Goal: Task Accomplishment & Management: Complete application form

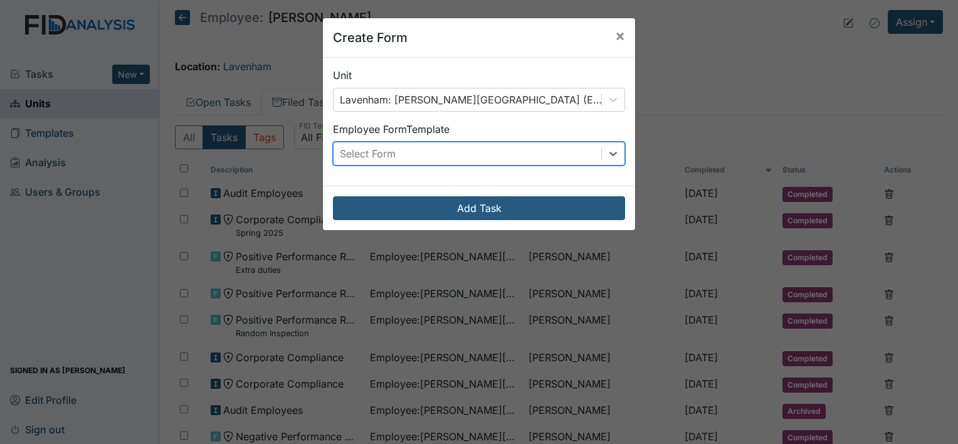
click at [419, 153] on div "Select Form" at bounding box center [467, 153] width 268 height 23
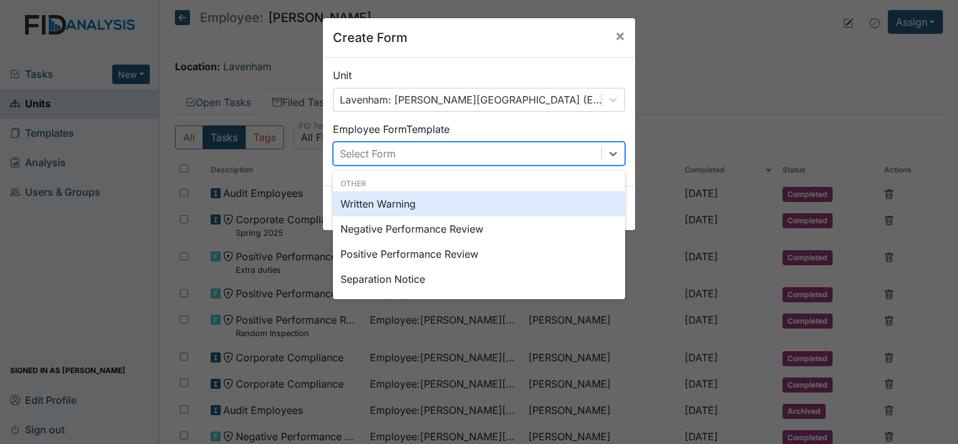
click at [392, 209] on div "Written Warning" at bounding box center [479, 203] width 292 height 25
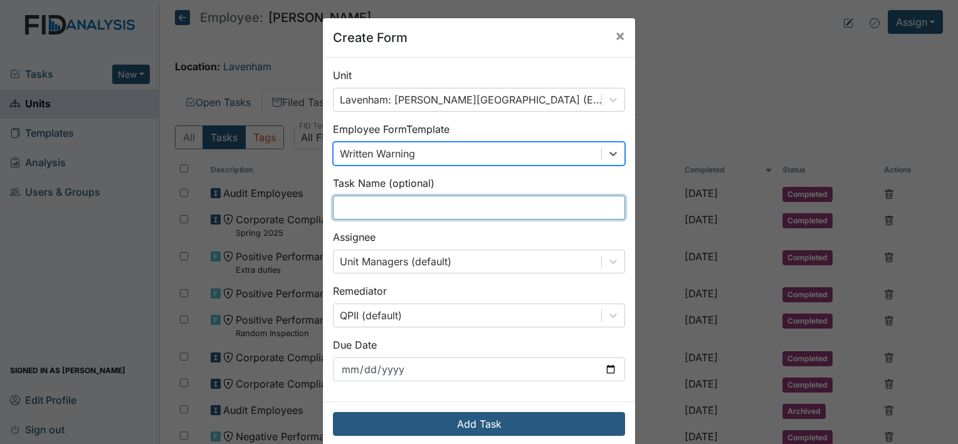
click at [398, 213] on input "text" at bounding box center [479, 208] width 292 height 24
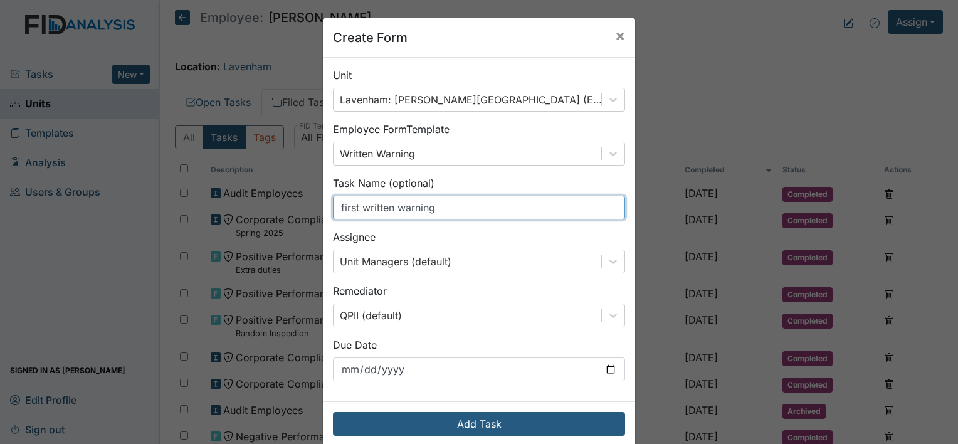
type input "first written warning"
click at [333, 412] on button "Add Task" at bounding box center [479, 424] width 292 height 24
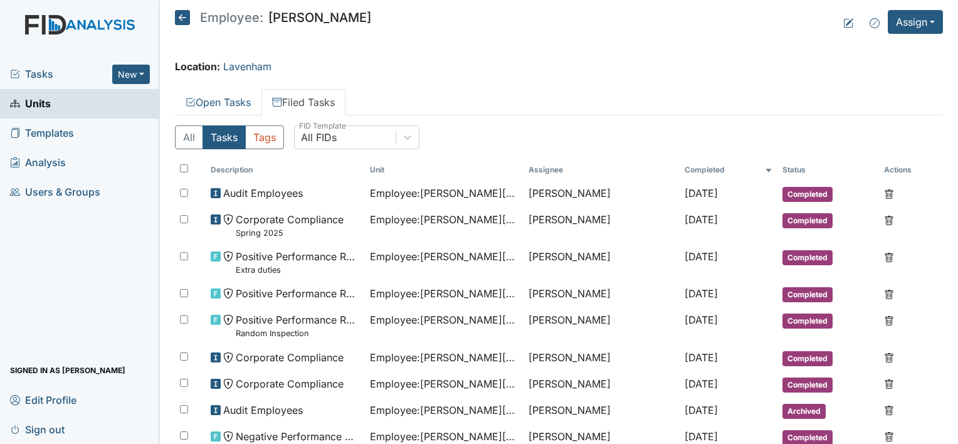
click at [38, 103] on span "Units" at bounding box center [30, 103] width 41 height 19
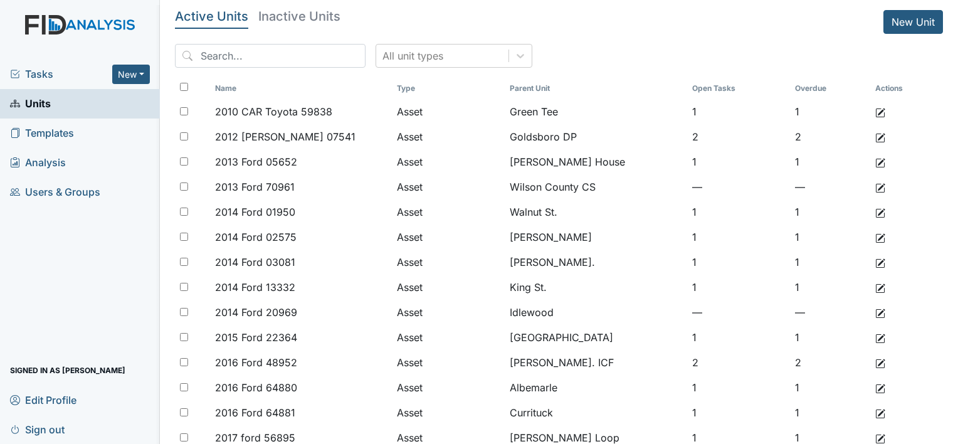
click at [41, 102] on span "Units" at bounding box center [30, 103] width 41 height 19
click at [234, 58] on input "search" at bounding box center [270, 56] width 191 height 24
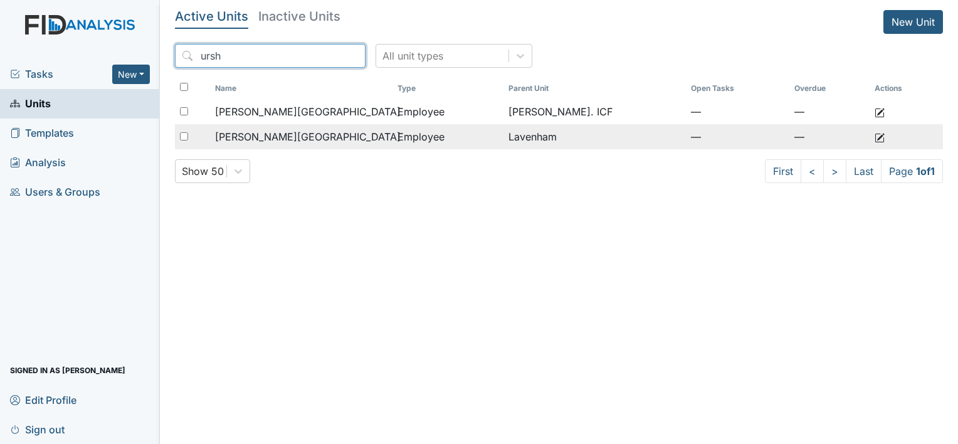
type input "ursh"
click at [277, 138] on span "[PERSON_NAME][GEOGRAPHIC_DATA]" at bounding box center [307, 136] width 185 height 15
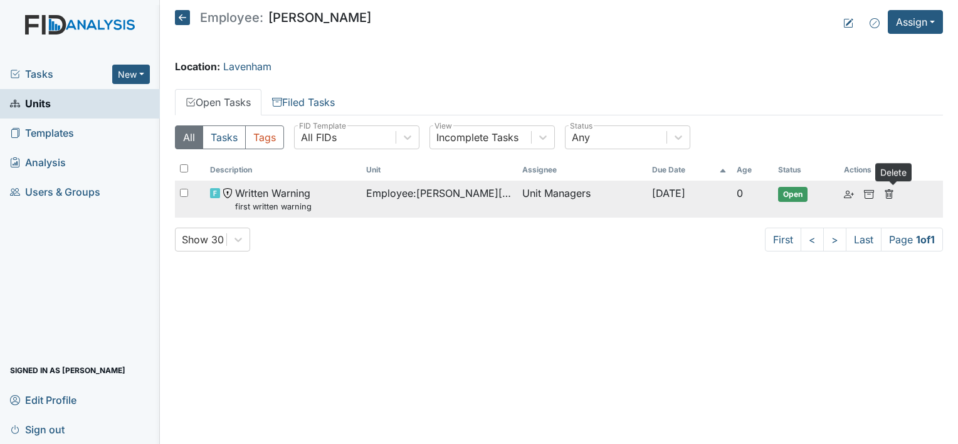
click at [890, 193] on icon at bounding box center [889, 194] width 10 height 10
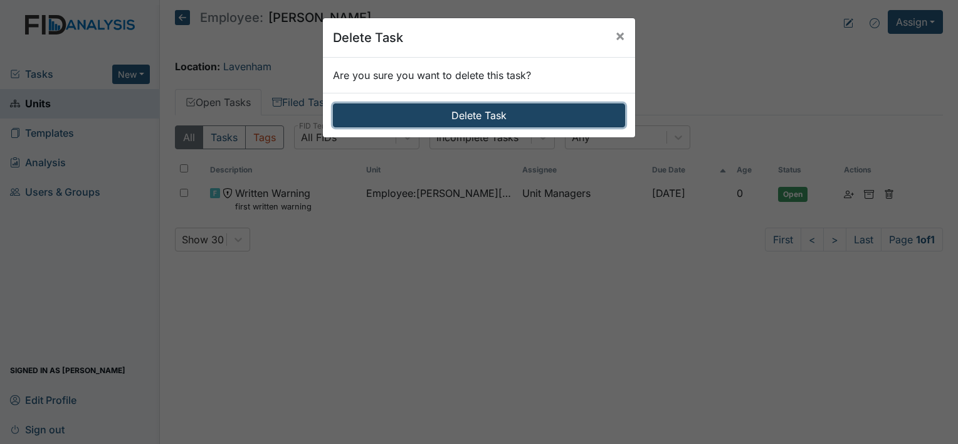
click at [480, 120] on button "Delete Task" at bounding box center [479, 115] width 292 height 24
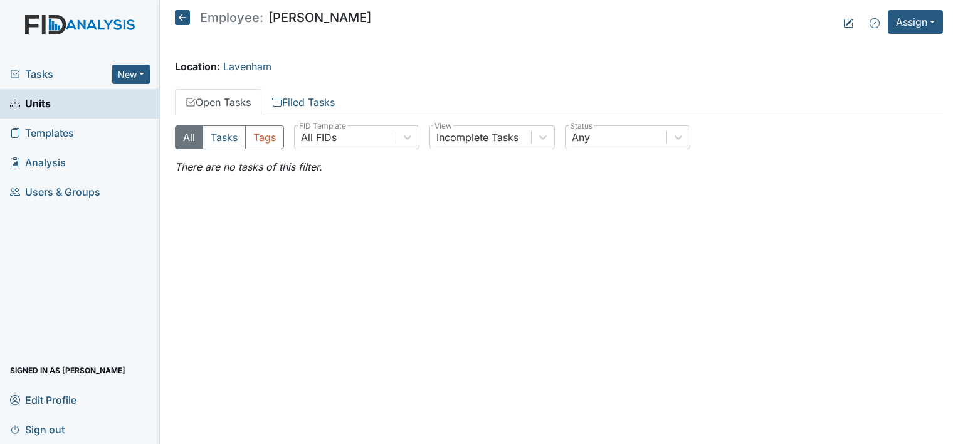
click at [43, 105] on span "Units" at bounding box center [30, 103] width 41 height 19
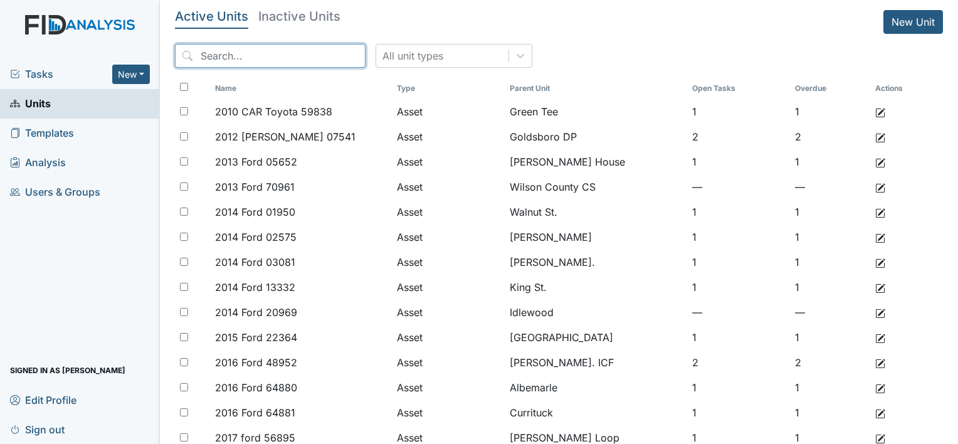
click at [240, 59] on input "search" at bounding box center [270, 56] width 191 height 24
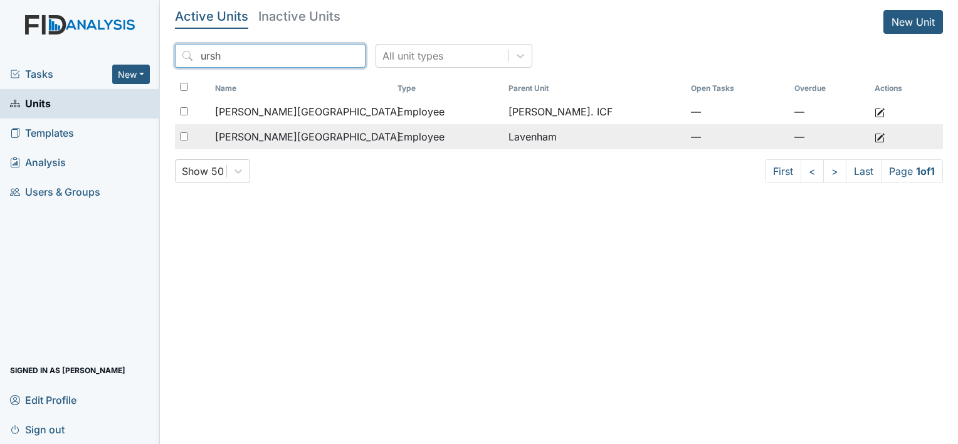
type input "ursh"
click at [269, 135] on span "[PERSON_NAME][GEOGRAPHIC_DATA]" at bounding box center [307, 136] width 185 height 15
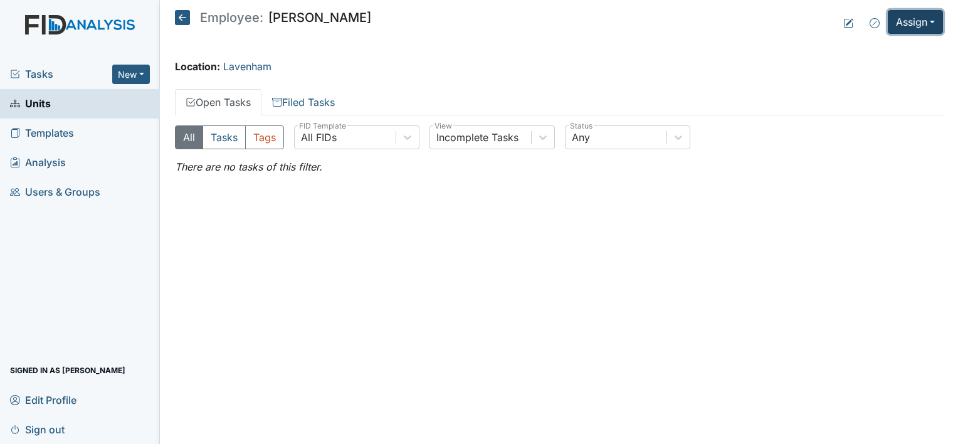
click at [916, 26] on button "Assign" at bounding box center [914, 22] width 55 height 24
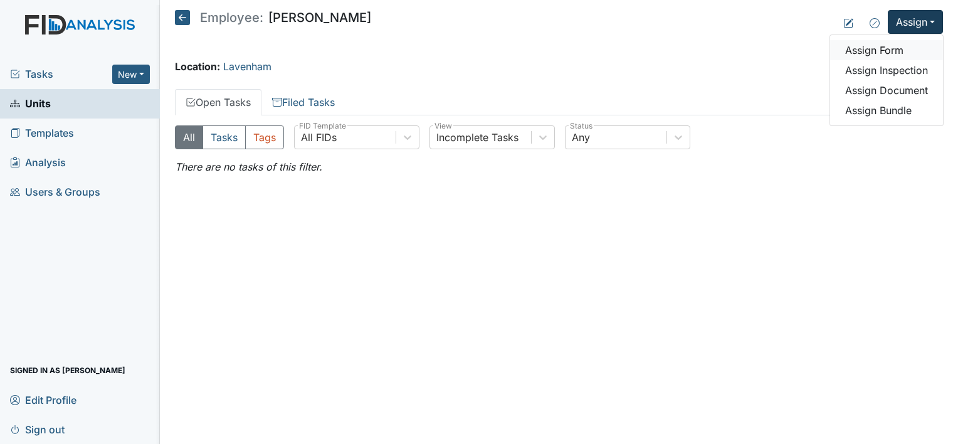
click at [892, 50] on link "Assign Form" at bounding box center [886, 50] width 113 height 20
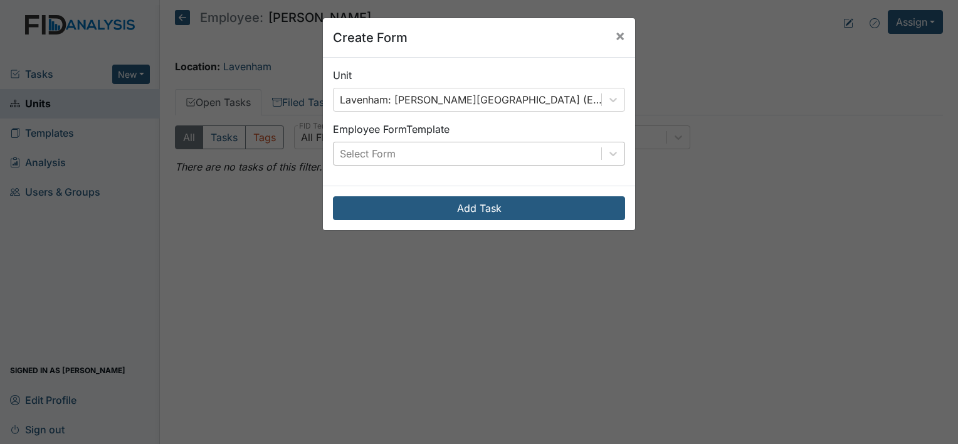
click at [432, 159] on div "Select Form" at bounding box center [467, 153] width 268 height 23
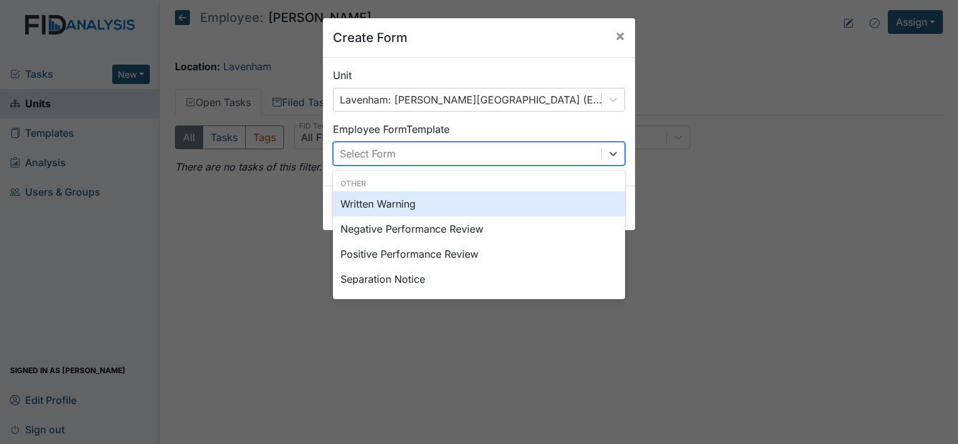
click at [393, 204] on div "Written Warning" at bounding box center [479, 203] width 292 height 25
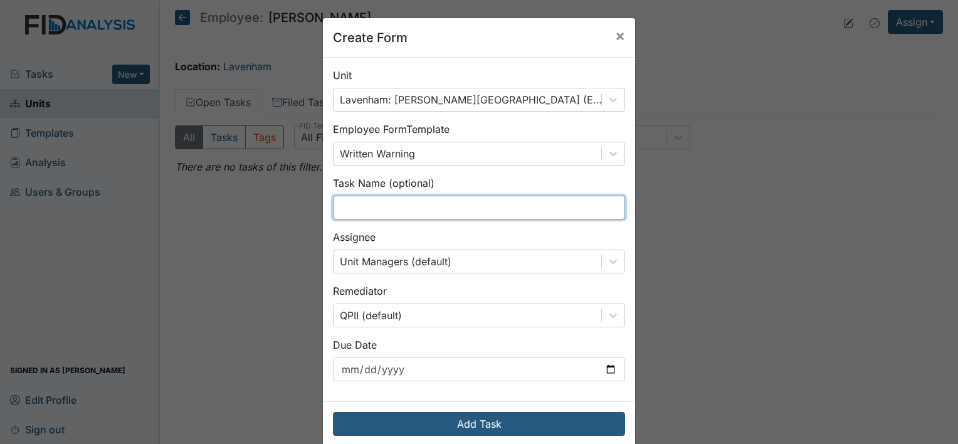
click at [410, 201] on input "text" at bounding box center [479, 208] width 292 height 24
type input "first written warning"
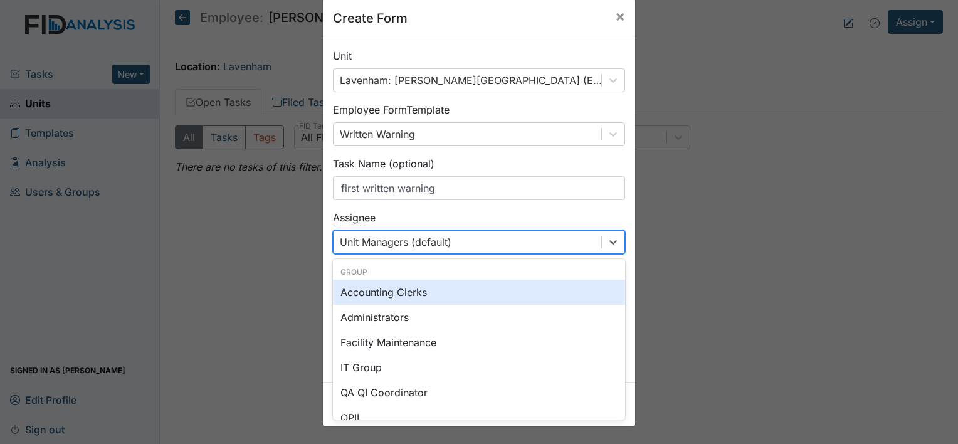
click at [384, 254] on div "option Accounting Clerks focused, 0 of 2. 131 results available. Use Up and Dow…" at bounding box center [479, 242] width 292 height 24
click at [436, 244] on div "Unit Managers (default)" at bounding box center [396, 241] width 112 height 15
click at [607, 243] on icon at bounding box center [613, 242] width 13 height 13
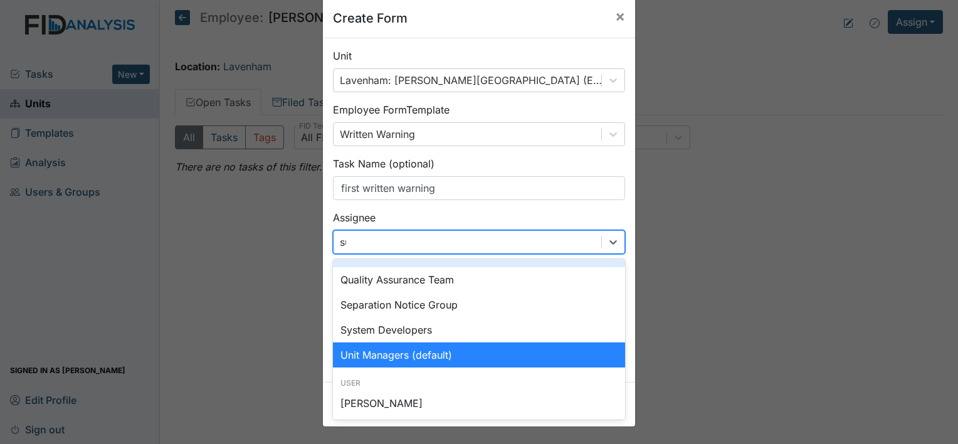
scroll to position [0, 0]
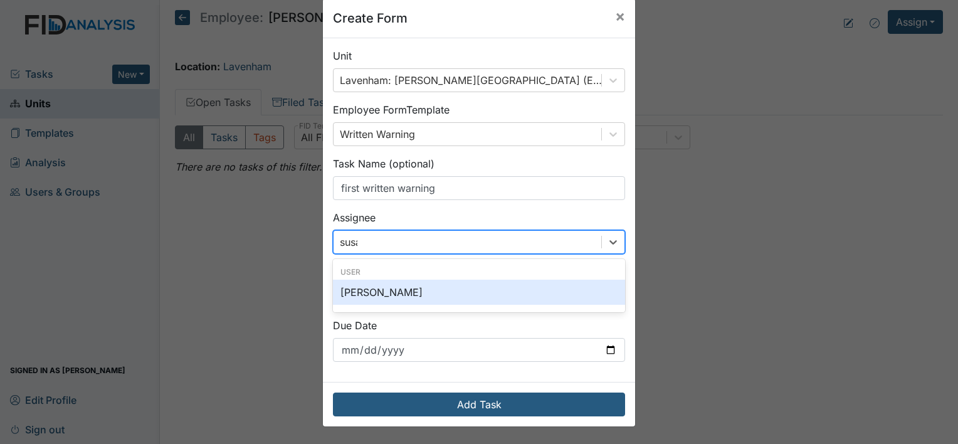
type input "susan"
click at [389, 296] on div "Susan Ayers" at bounding box center [479, 291] width 292 height 25
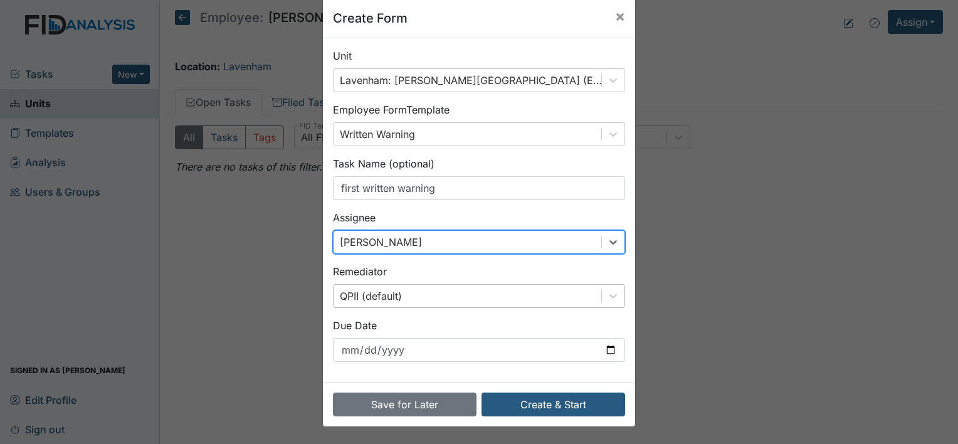
click at [444, 295] on div "QPII (default)" at bounding box center [467, 296] width 268 height 23
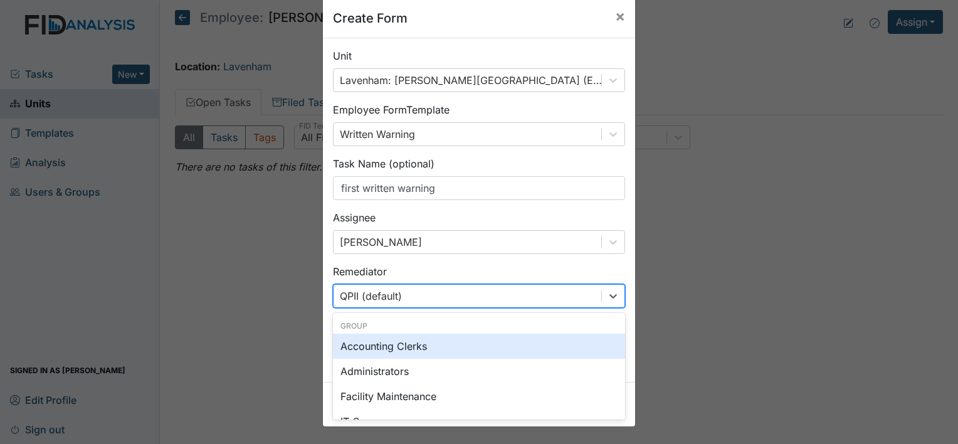
scroll to position [19, 0]
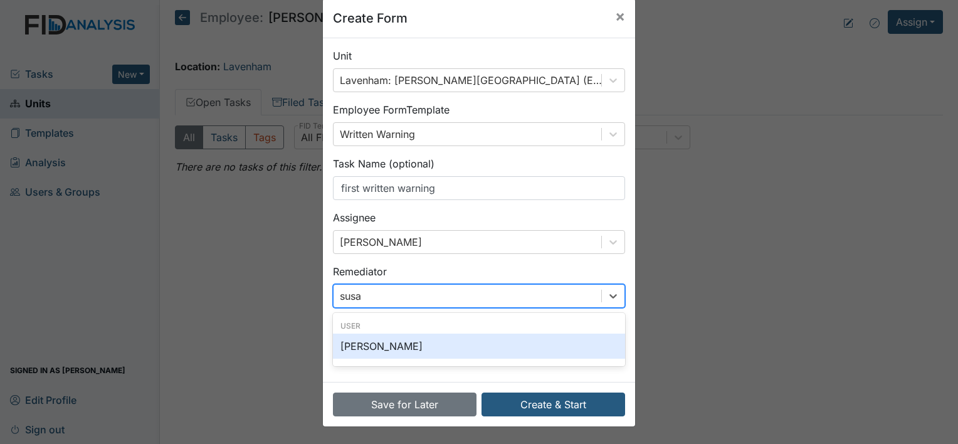
type input "susan"
click at [471, 350] on div "Susan Ayers" at bounding box center [479, 345] width 292 height 25
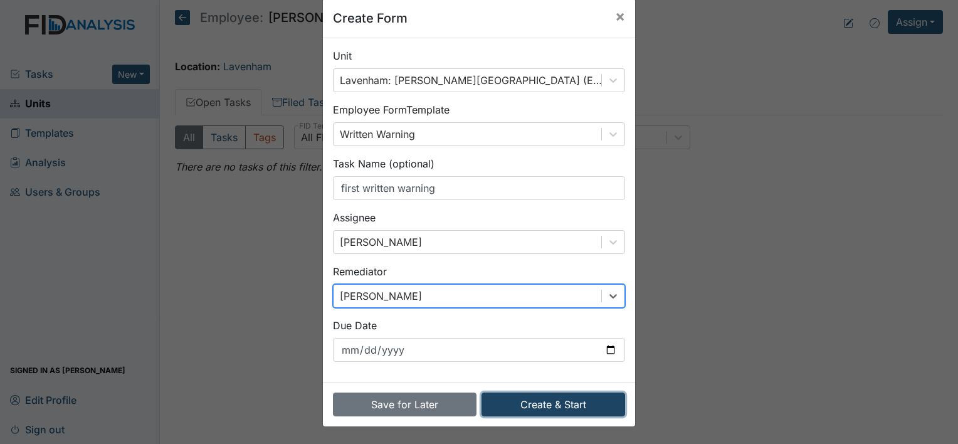
click at [578, 407] on button "Create & Start" at bounding box center [553, 404] width 144 height 24
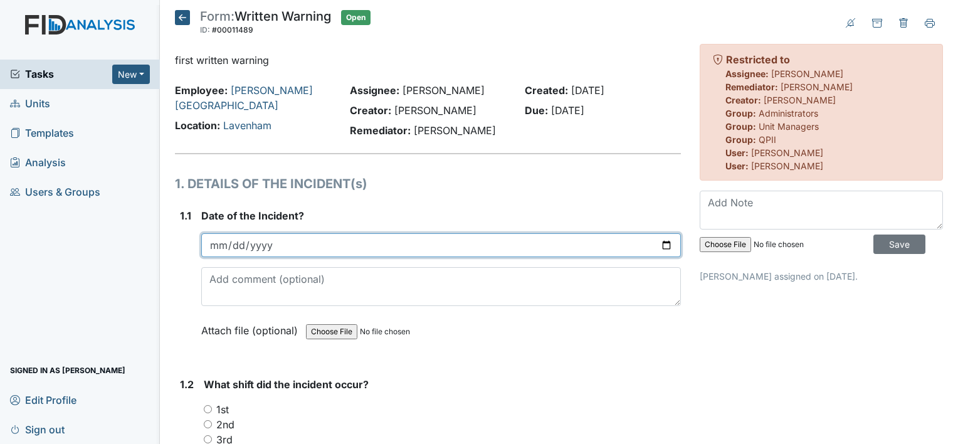
click at [268, 248] on input "date" at bounding box center [440, 245] width 479 height 24
click at [283, 243] on input "date" at bounding box center [440, 245] width 479 height 24
click at [281, 244] on input "date" at bounding box center [440, 245] width 479 height 24
click at [276, 242] on input "date" at bounding box center [440, 245] width 479 height 24
click at [667, 241] on input "date" at bounding box center [440, 245] width 479 height 24
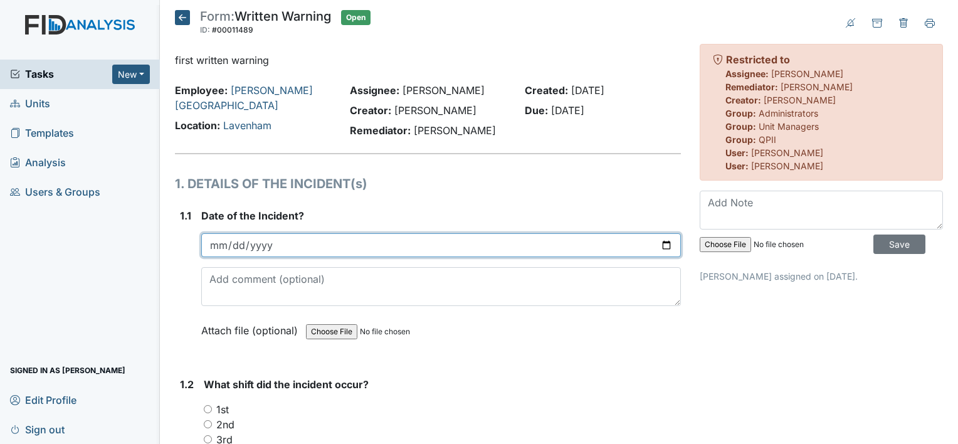
click at [662, 243] on input "date" at bounding box center [440, 245] width 479 height 24
type input "[DATE]"
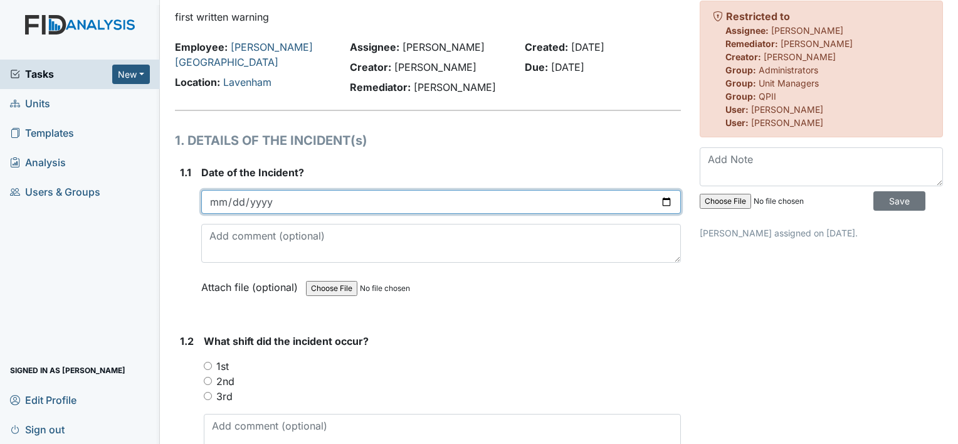
scroll to position [63, 0]
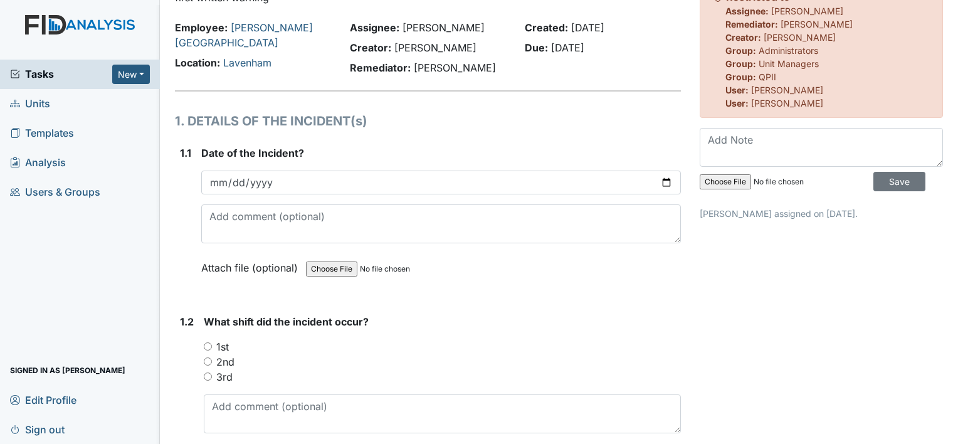
click at [221, 346] on label "1st" at bounding box center [222, 346] width 13 height 15
click at [212, 346] on input "1st" at bounding box center [208, 346] width 8 height 8
radio input "true"
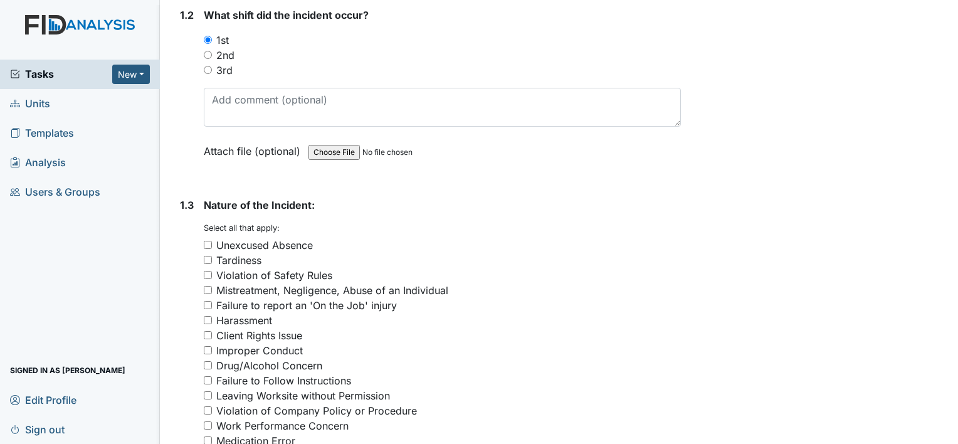
scroll to position [376, 0]
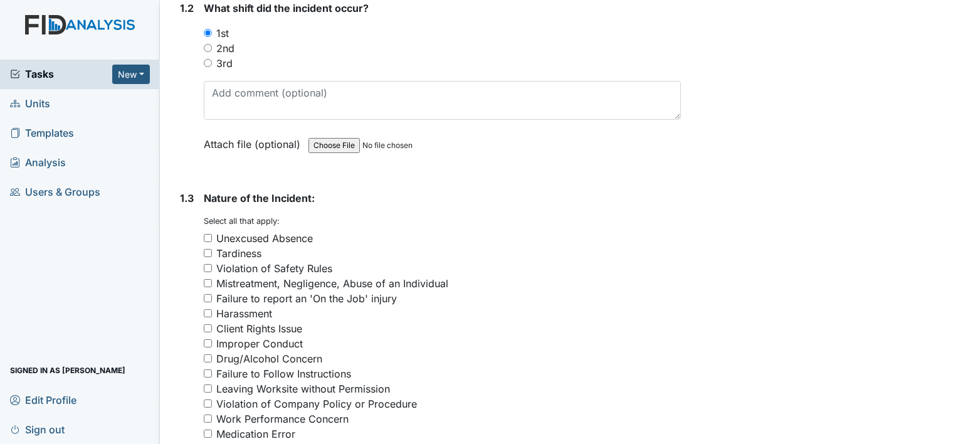
click at [296, 406] on div "Violation of Company Policy or Procedure" at bounding box center [316, 403] width 201 height 15
click at [212, 406] on input "Violation of Company Policy or Procedure" at bounding box center [208, 403] width 8 height 8
checkbox input "true"
click at [305, 424] on div "Work Performance Concern" at bounding box center [282, 418] width 132 height 15
click at [212, 422] on input "Work Performance Concern" at bounding box center [208, 418] width 8 height 8
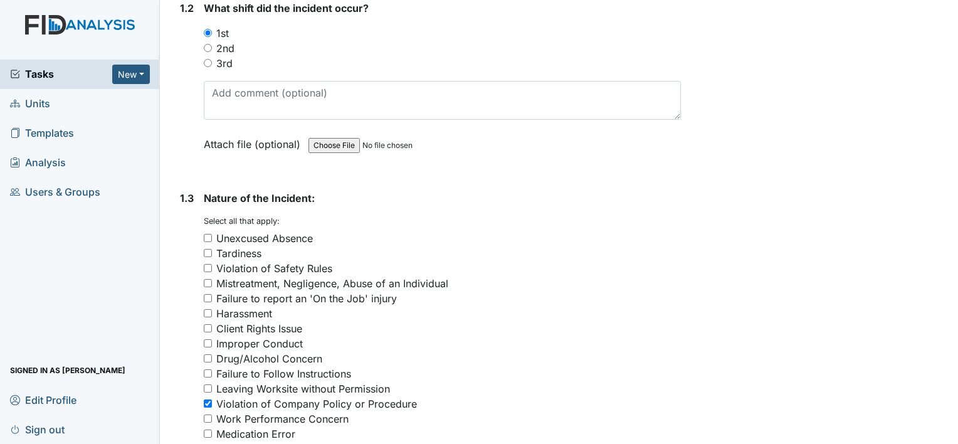
checkbox input "true"
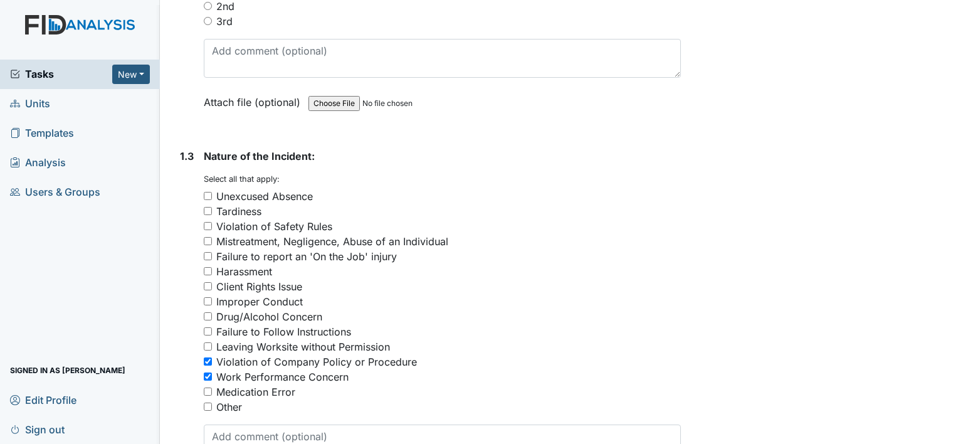
scroll to position [439, 0]
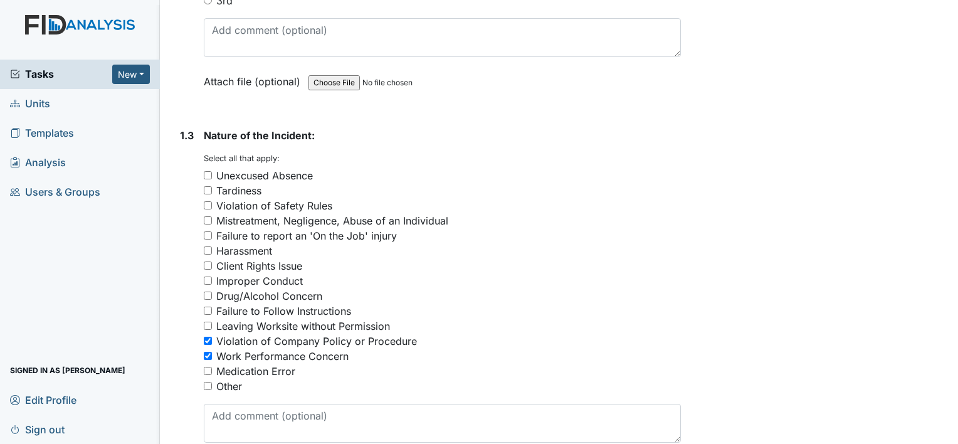
drag, startPoint x: 292, startPoint y: 278, endPoint x: 328, endPoint y: 274, distance: 36.6
click at [293, 278] on div "Improper Conduct" at bounding box center [259, 280] width 86 height 15
click at [212, 278] on input "Improper Conduct" at bounding box center [208, 280] width 8 height 8
checkbox input "true"
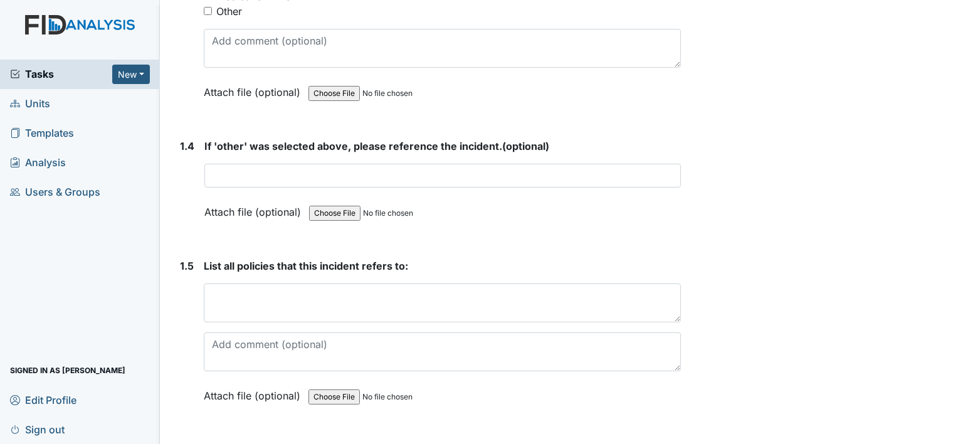
scroll to position [815, 0]
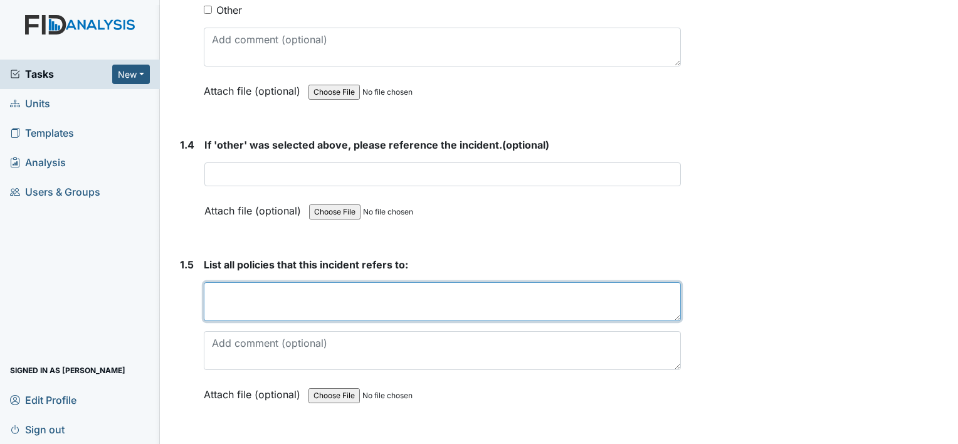
click at [234, 303] on textarea at bounding box center [442, 301] width 477 height 39
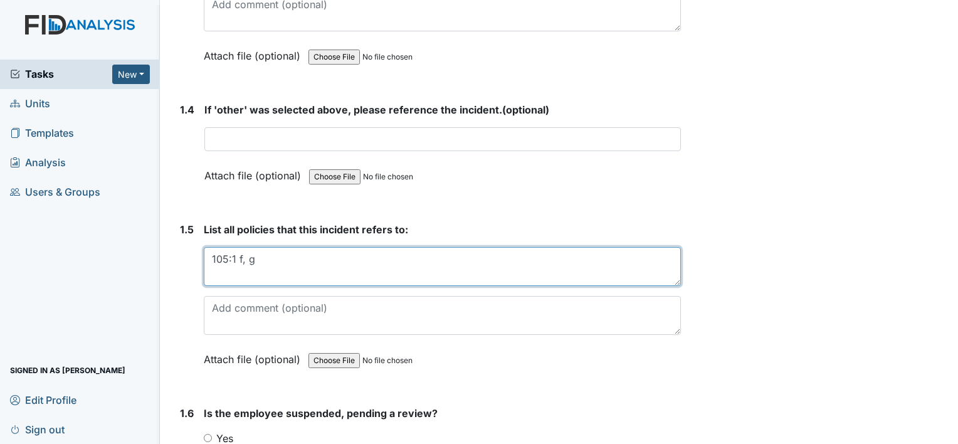
scroll to position [877, 0]
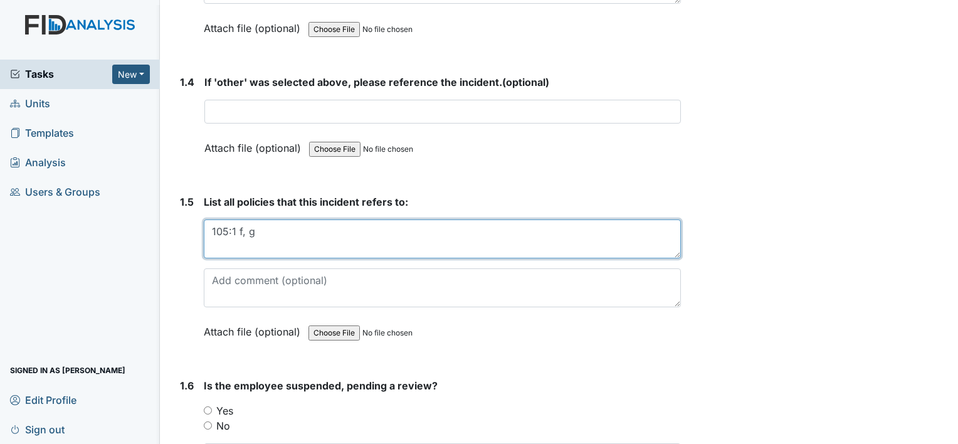
paste textarea "105:1 f) To be receptive to constructive suggestions which relate to the job, w…"
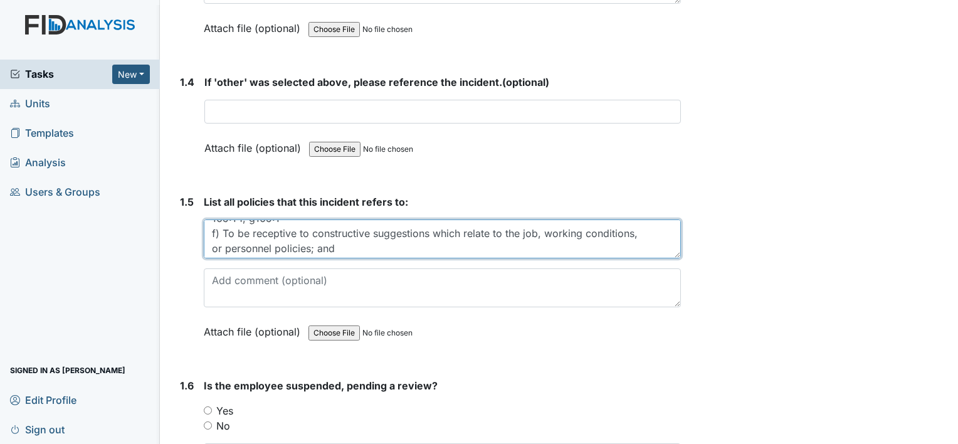
scroll to position [0, 0]
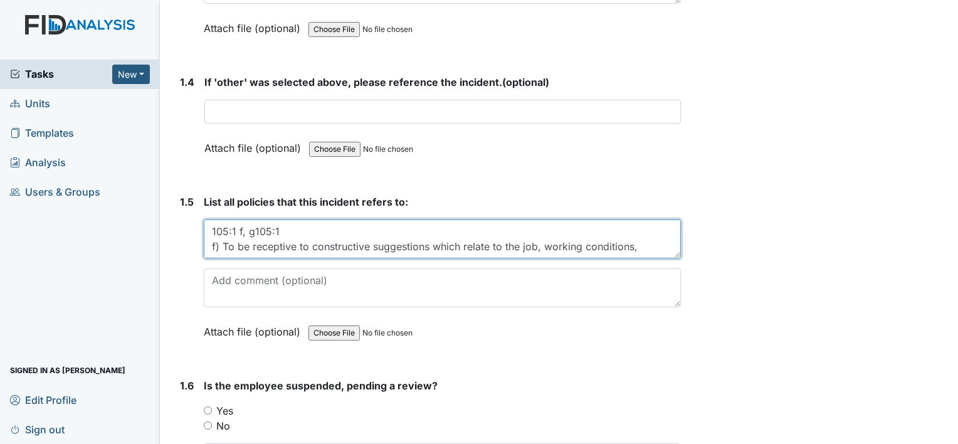
click at [253, 229] on textarea "105:1 f, g105:1 f) To be receptive to constructive suggestions which relate to …" at bounding box center [442, 238] width 477 height 39
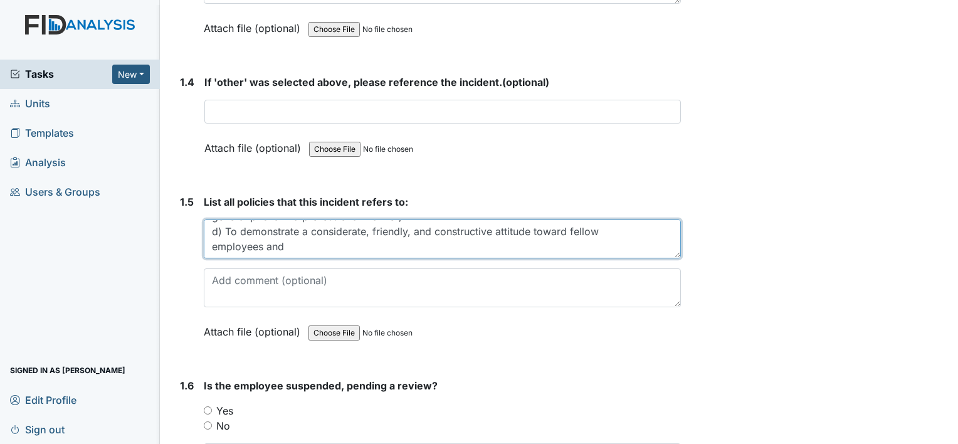
type textarea "105:1 f) To be receptive to constructive suggestions which relate to the job, w…"
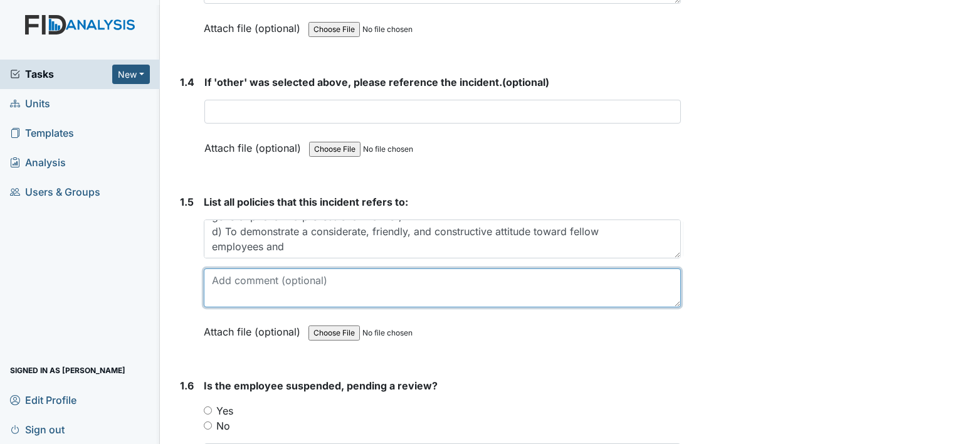
paste textarea "801:1 h) Treating all clients, visitors, the general public and fellow employee…"
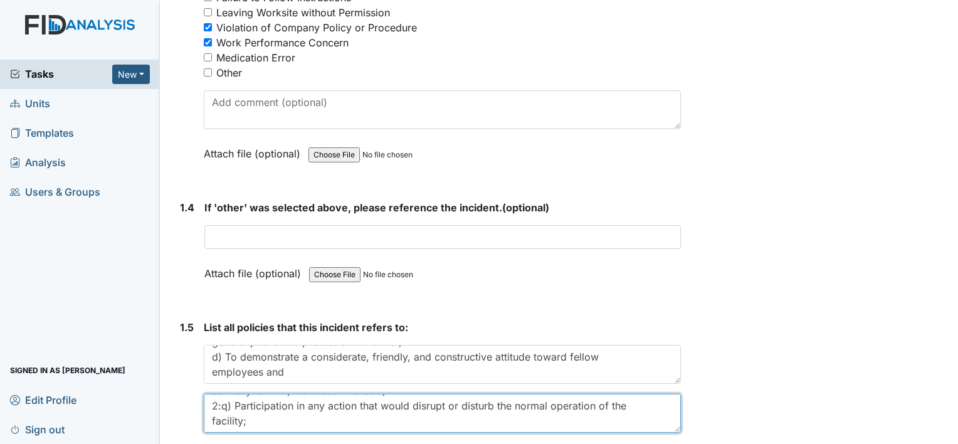
scroll to position [940, 0]
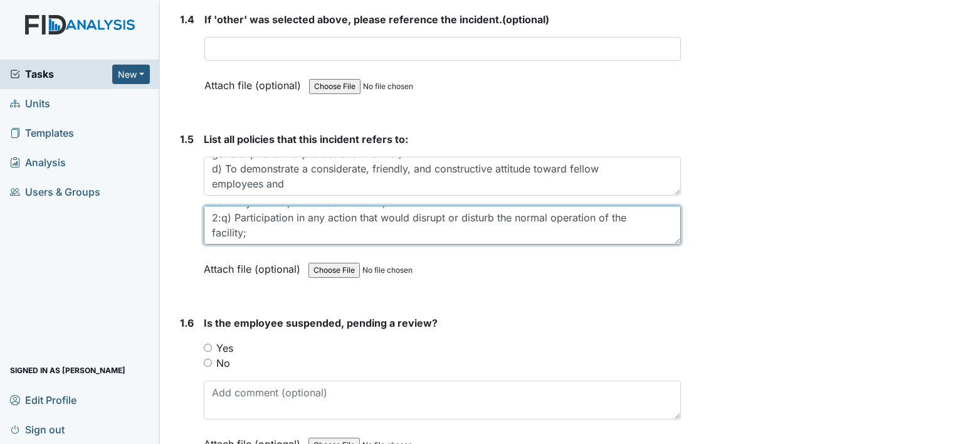
type textarea "801:1 h) Treating all clients, visitors, the general public and fellow employee…"
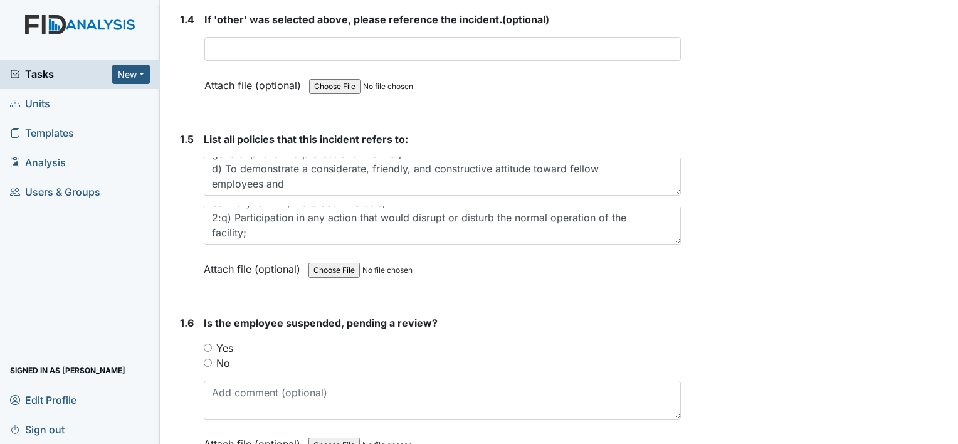
drag, startPoint x: 226, startPoint y: 358, endPoint x: 253, endPoint y: 352, distance: 27.7
click at [226, 358] on label "No" at bounding box center [223, 362] width 14 height 15
click at [212, 358] on input "No" at bounding box center [208, 362] width 8 height 8
radio input "true"
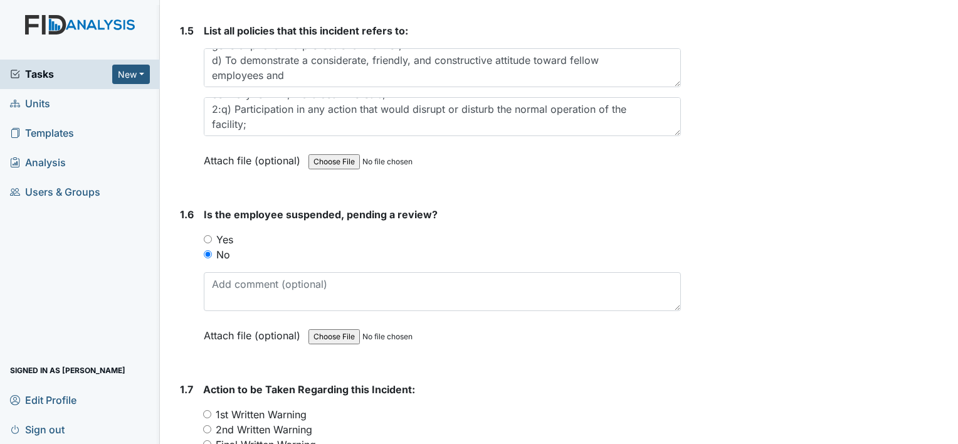
scroll to position [1128, 0]
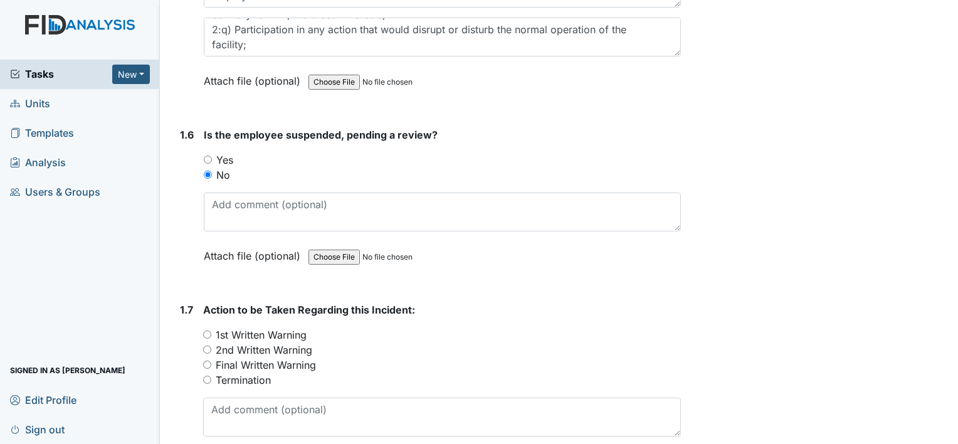
click at [286, 332] on label "1st Written Warning" at bounding box center [261, 334] width 91 height 15
click at [211, 332] on input "1st Written Warning" at bounding box center [207, 334] width 8 height 8
radio input "true"
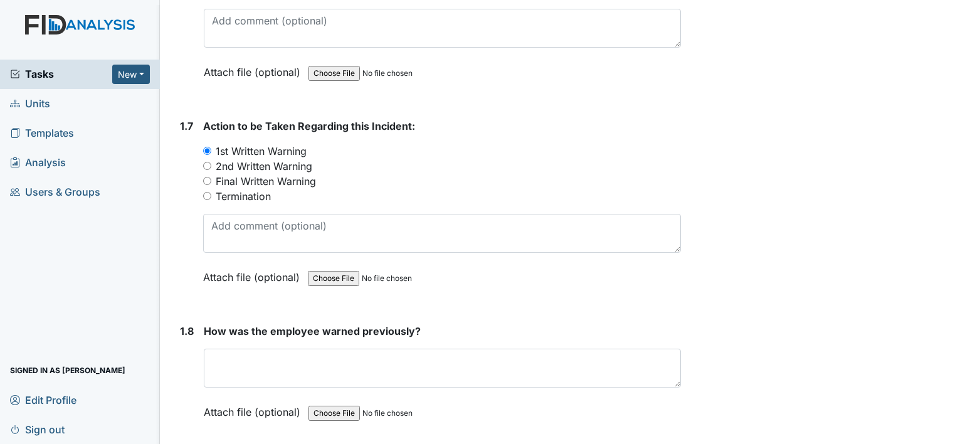
scroll to position [1316, 0]
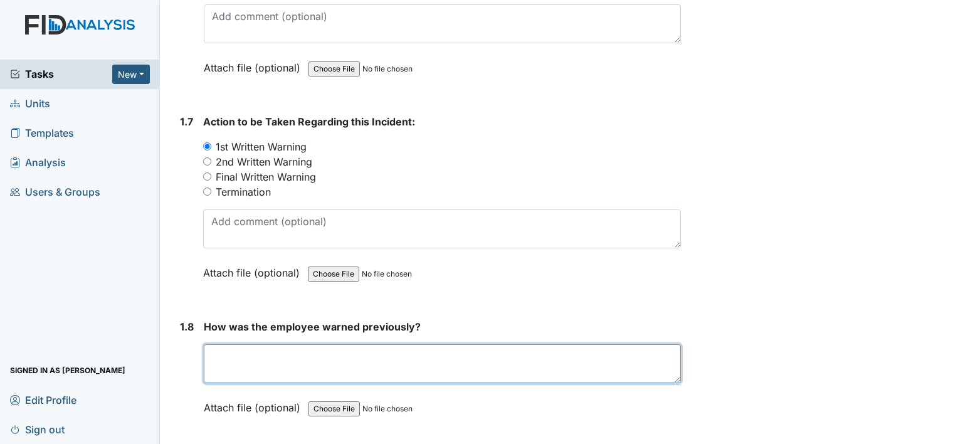
click at [250, 355] on textarea at bounding box center [442, 363] width 477 height 39
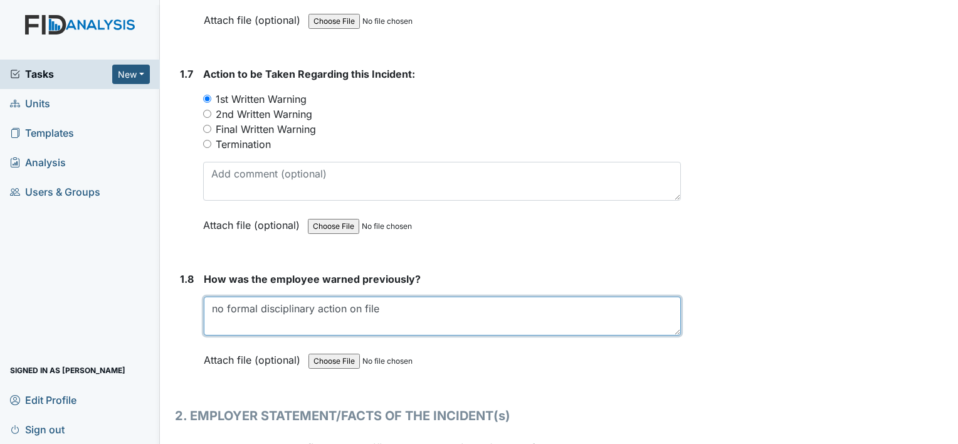
scroll to position [1441, 0]
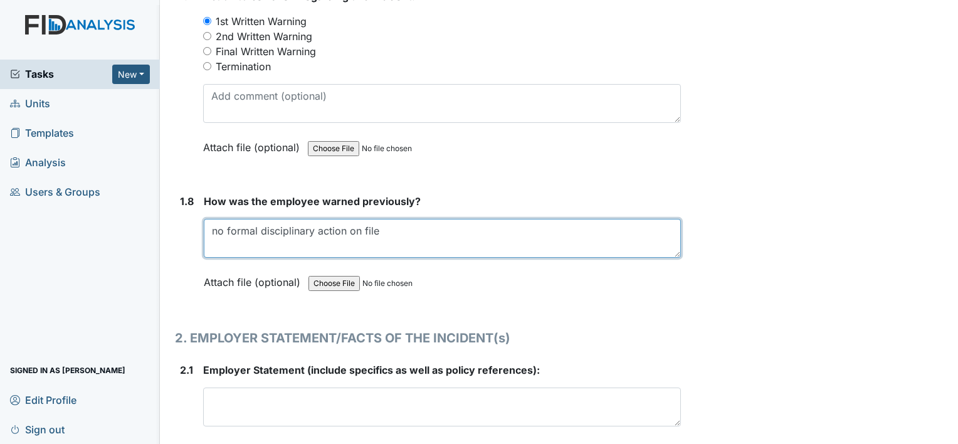
type textarea "no formal disciplinary action on file"
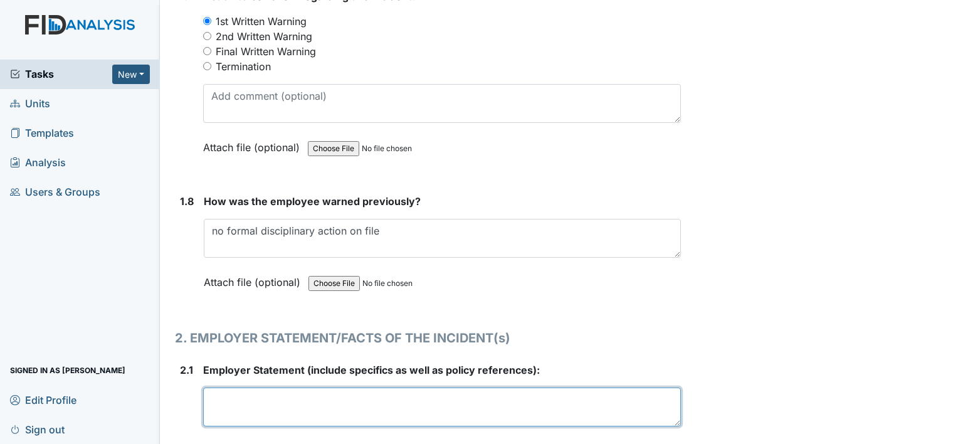
click at [228, 390] on textarea at bounding box center [442, 406] width 478 height 39
paste textarea "During the week of October 1-Oct 6, several incidents were reported in which yo…"
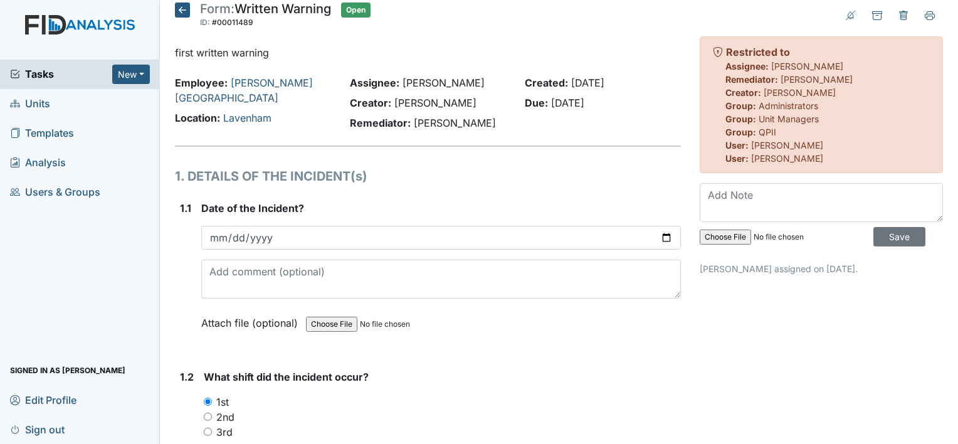
scroll to position [0, 0]
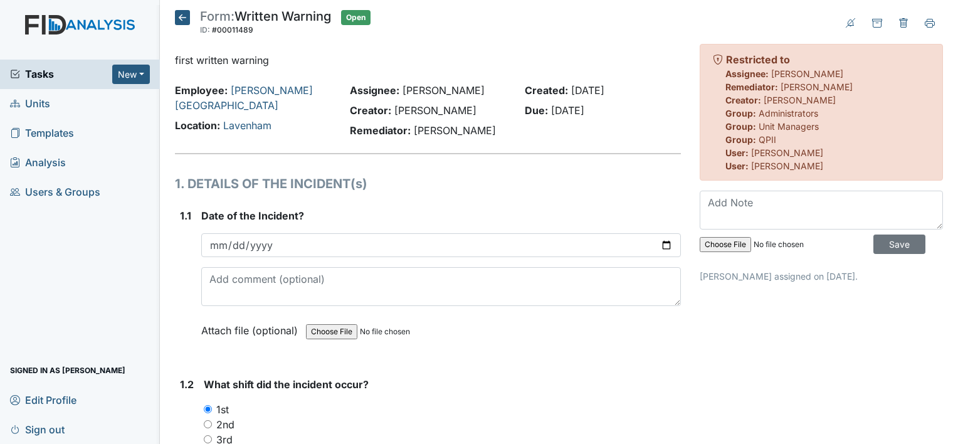
type textarea "During the week of October 1-Oct 6, several incidents were reported in which yo…"
click at [744, 205] on textarea at bounding box center [820, 210] width 243 height 39
click at [729, 236] on input "file" at bounding box center [784, 244] width 170 height 30
type input "C:\fakepath\policy 801.pdf"
click at [873, 247] on input "Save" at bounding box center [899, 243] width 52 height 19
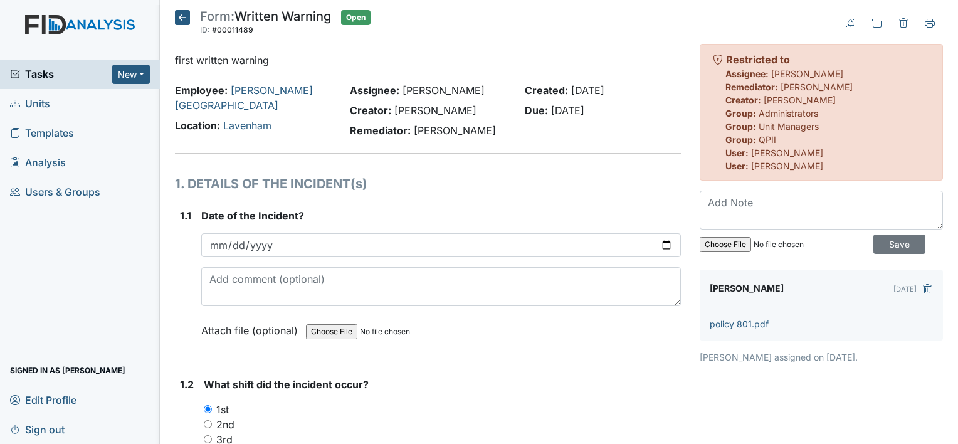
click at [723, 241] on input "file" at bounding box center [784, 244] width 170 height 30
type input "C:\fakepath\policy 105.pdf"
click at [887, 241] on input "Save" at bounding box center [899, 243] width 52 height 19
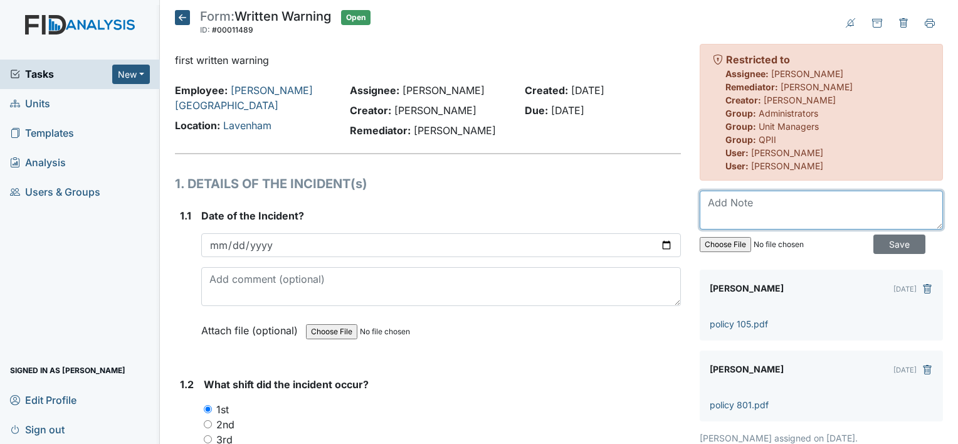
click at [733, 206] on textarea at bounding box center [820, 210] width 243 height 39
type textarea "Copy of the grievance policy was provided to the employee"
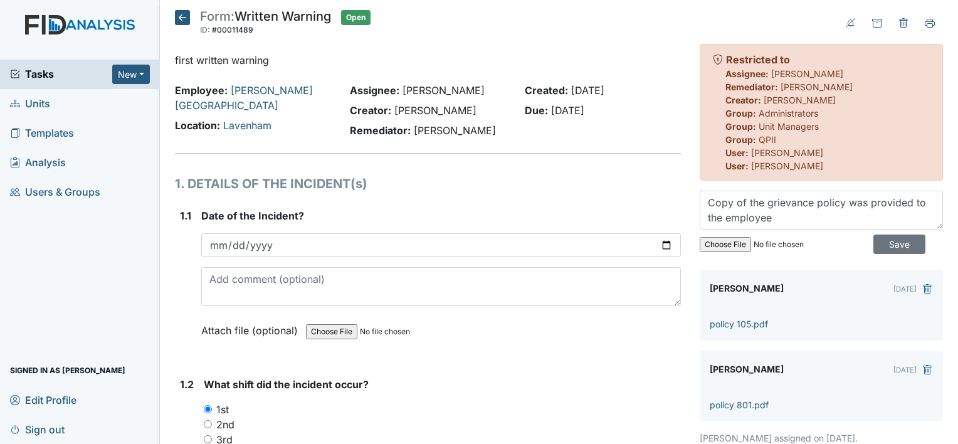
click at [729, 248] on input "file" at bounding box center [784, 244] width 170 height 30
type input "C:\fakepath\grievance policy.pdf"
click at [892, 245] on input "Save" at bounding box center [899, 243] width 52 height 19
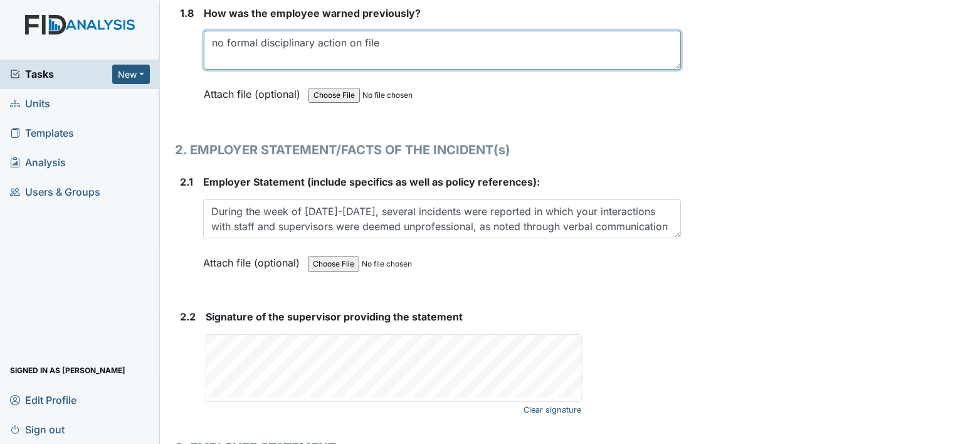
click at [409, 36] on textarea "no formal disciplinary action on file" at bounding box center [442, 50] width 477 height 39
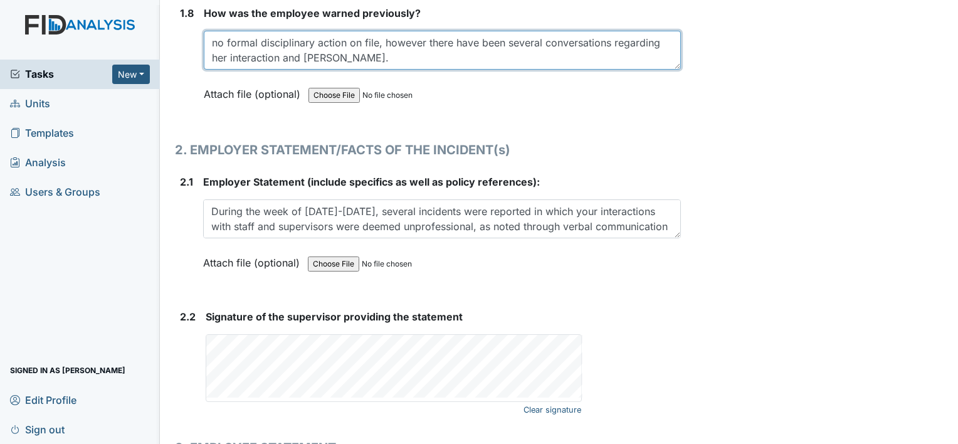
paste textarea "No formal disciplinary action on file; however,"
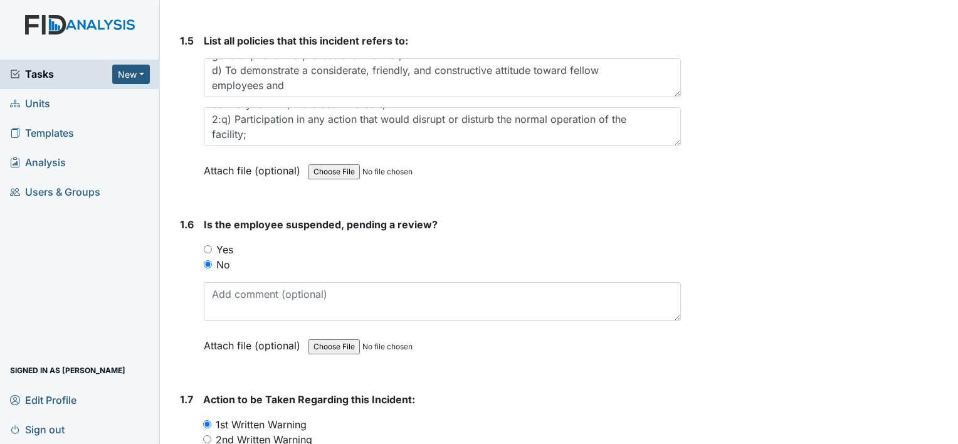
scroll to position [875, 0]
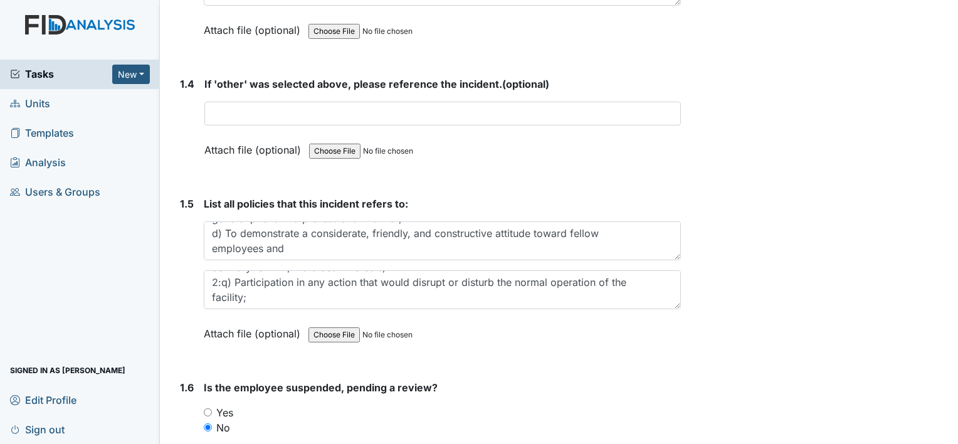
type textarea "No formal disciplinary action on file; however, there have been several convers…"
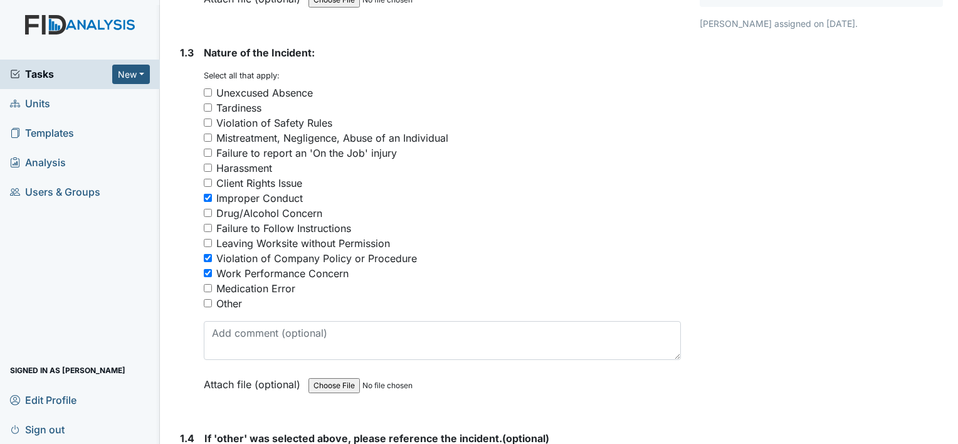
scroll to position [499, 0]
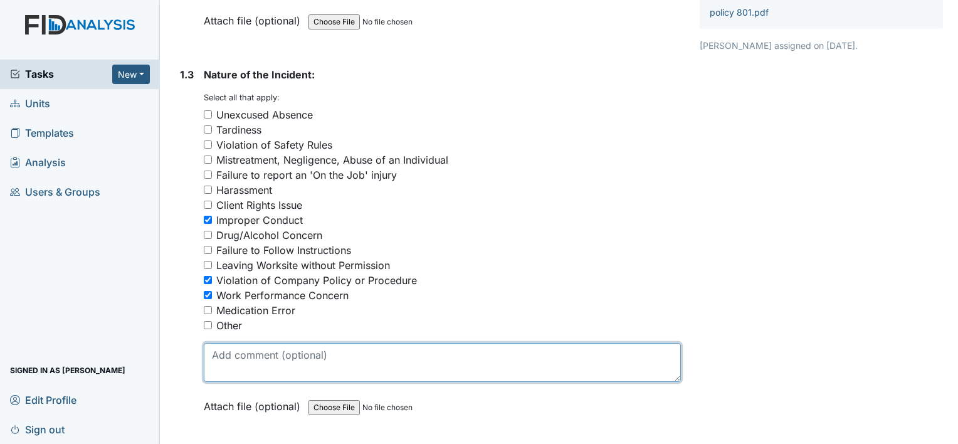
click at [288, 357] on textarea at bounding box center [442, 362] width 477 height 39
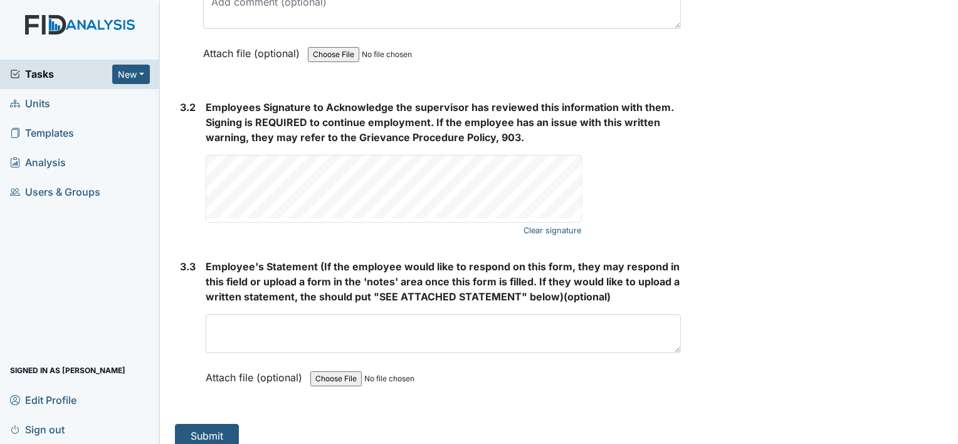
scroll to position [2198, 0]
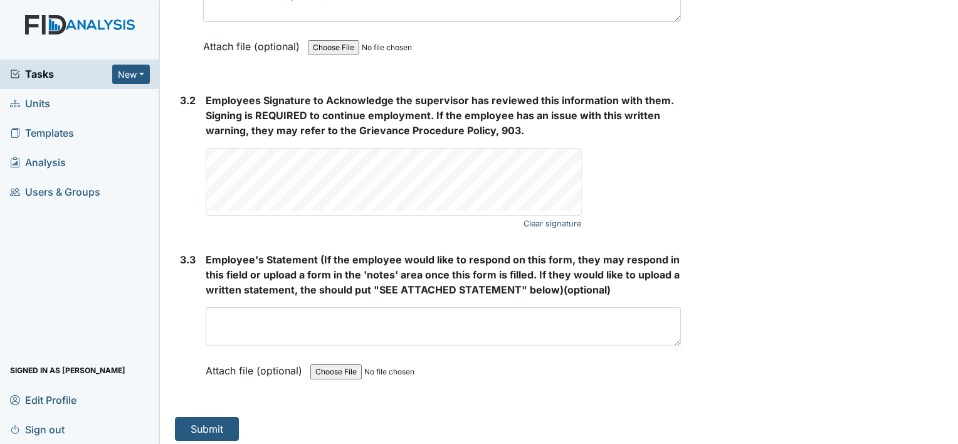
type textarea "interaction with the staff and the management team"
click at [48, 75] on span "Tasks" at bounding box center [61, 73] width 102 height 15
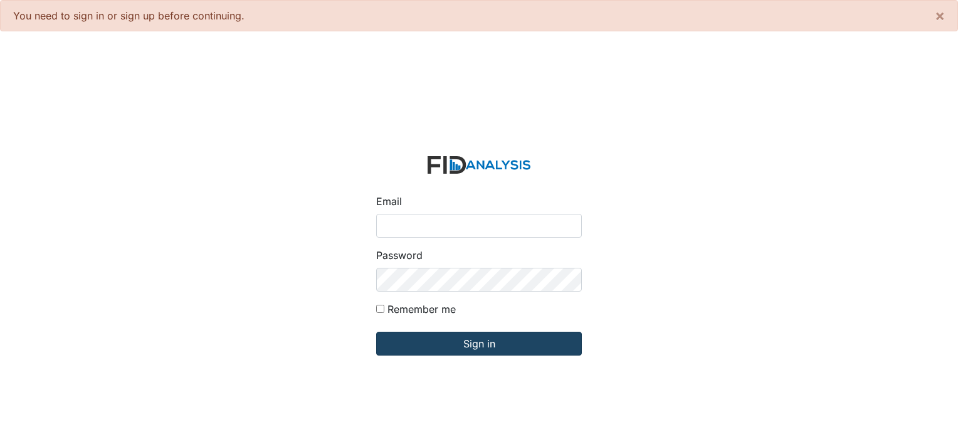
type input "[PERSON_NAME][EMAIL_ADDRESS][DOMAIN_NAME]"
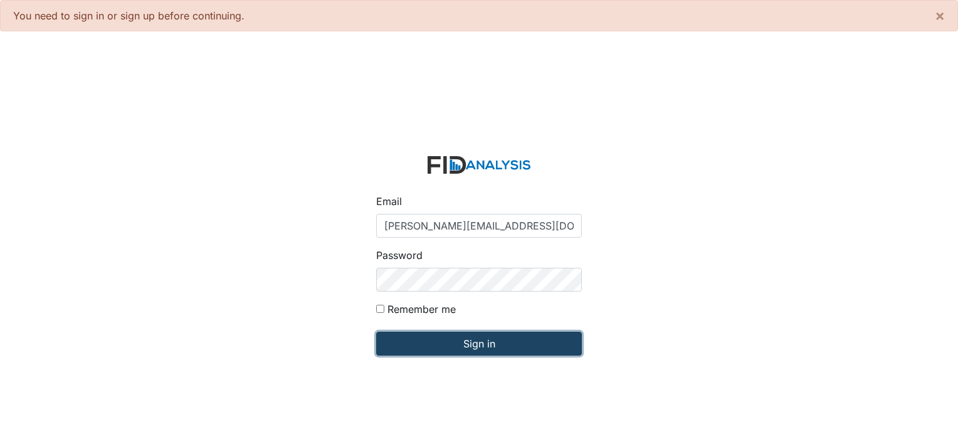
click at [493, 347] on input "Sign in" at bounding box center [479, 344] width 206 height 24
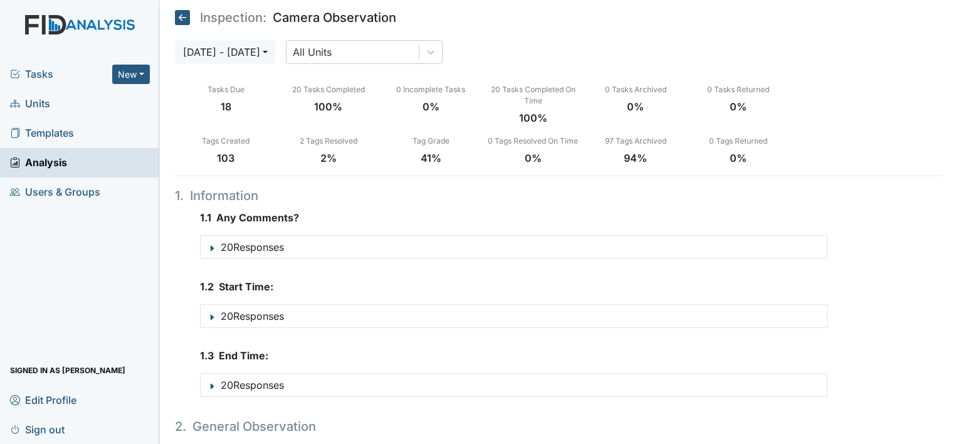
click at [33, 103] on span "Units" at bounding box center [30, 103] width 40 height 19
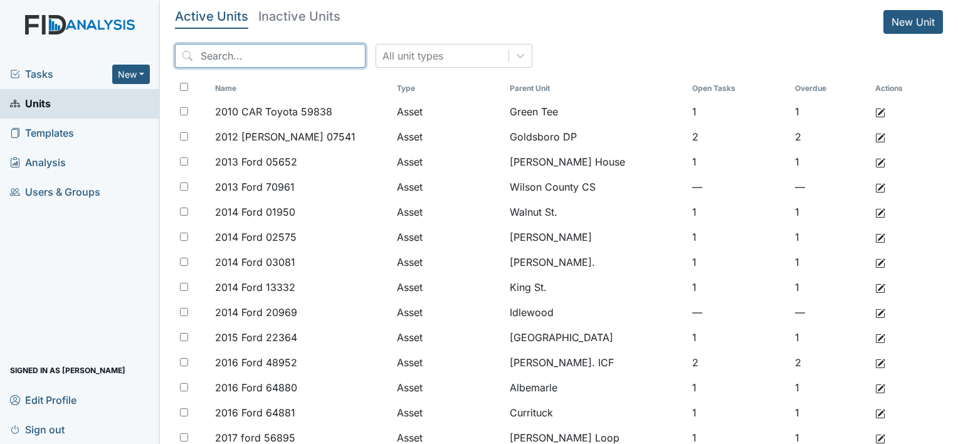
click at [285, 58] on input "search" at bounding box center [270, 56] width 191 height 24
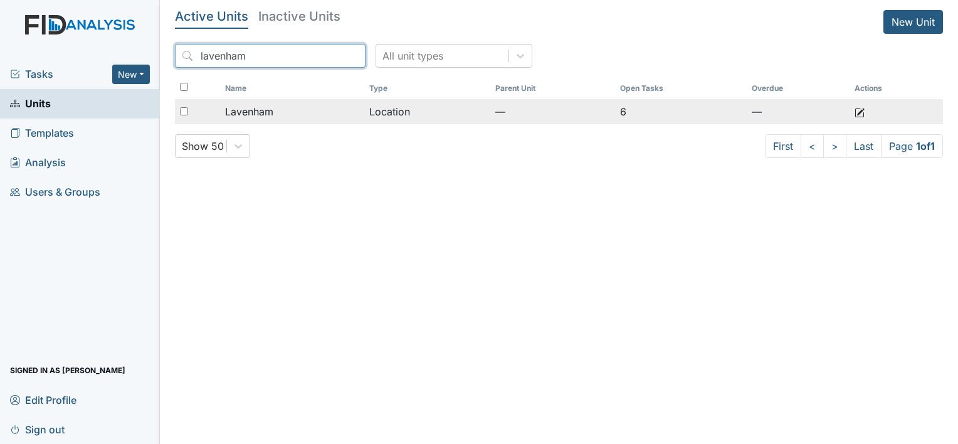
type input "lavenham"
click at [261, 114] on span "Lavenham" at bounding box center [249, 111] width 48 height 15
